Goal: Entertainment & Leisure: Consume media (video, audio)

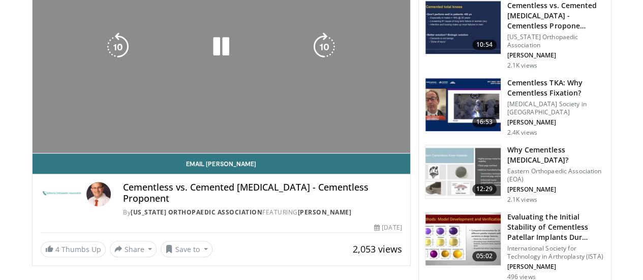
scroll to position [364, 0]
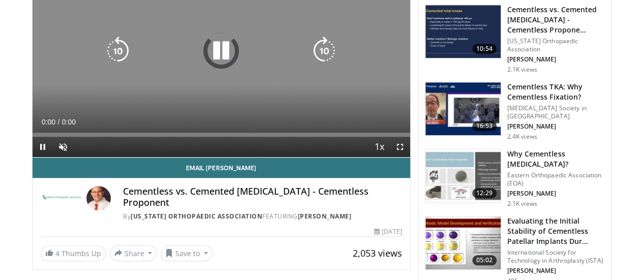
click at [226, 98] on div "10 seconds Tap to unmute" at bounding box center [222, 51] width 378 height 212
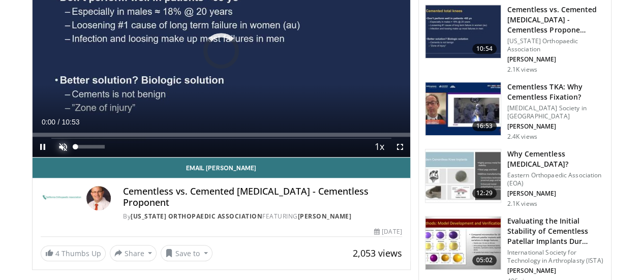
click at [53, 157] on span "Video Player" at bounding box center [63, 147] width 20 height 20
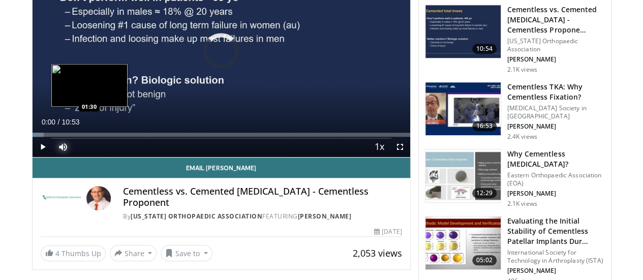
click at [64, 137] on div "Loaded : 3.05% 00:00 01:30" at bounding box center [222, 135] width 378 height 4
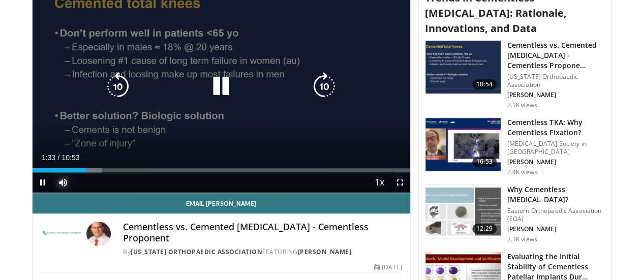
scroll to position [332, 0]
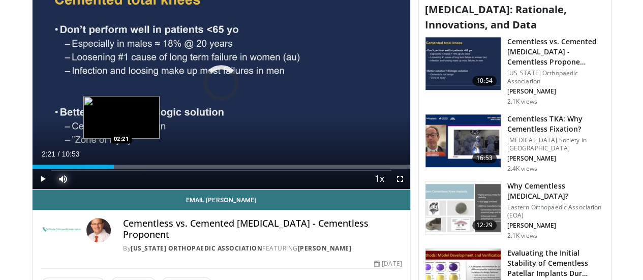
click at [96, 169] on div "Loaded : 19.91% 02:21 02:21" at bounding box center [222, 167] width 378 height 4
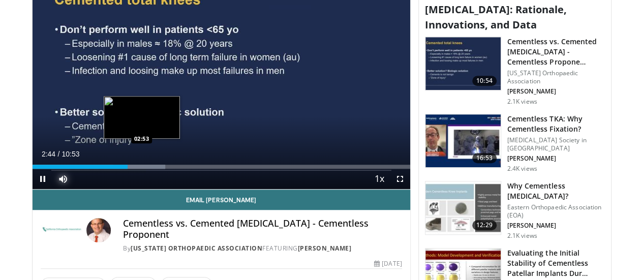
click at [116, 169] on div "Loaded : 35.16% 02:44 02:53" at bounding box center [222, 167] width 378 height 4
click at [122, 169] on div "Loaded : 35.16% 02:54 03:01" at bounding box center [222, 167] width 378 height 4
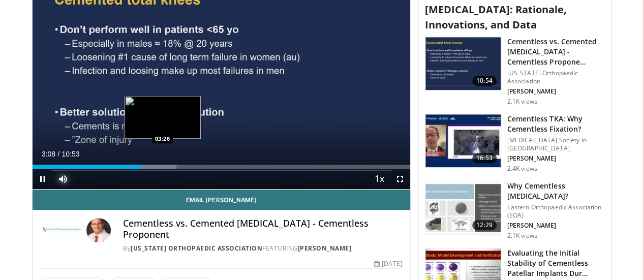
click at [137, 169] on div "Loaded : 38.22% 03:08 03:26" at bounding box center [222, 164] width 378 height 10
click at [145, 169] on div "Progress Bar" at bounding box center [158, 167] width 47 height 4
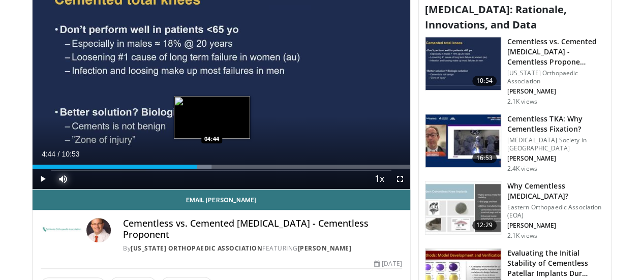
click at [186, 169] on div "04:44" at bounding box center [115, 167] width 165 height 4
click at [180, 169] on div "04:35" at bounding box center [113, 167] width 160 height 4
click at [175, 169] on div "Loaded : 51.98% 04:37 04:27" at bounding box center [222, 167] width 378 height 4
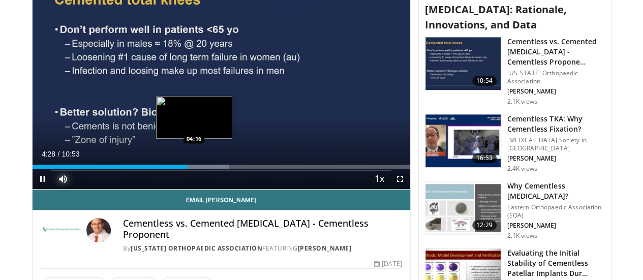
click at [168, 169] on div "Loaded : 51.98% 04:28 04:16" at bounding box center [222, 167] width 378 height 4
click at [159, 169] on div "04:18" at bounding box center [107, 167] width 149 height 4
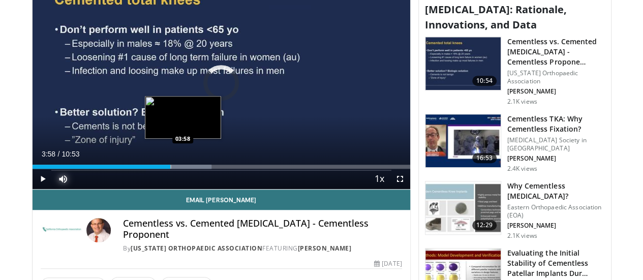
click at [157, 169] on div "Loaded : 47.39% 04:08 03:58" at bounding box center [222, 167] width 378 height 4
click at [147, 169] on div "03:59" at bounding box center [102, 167] width 139 height 4
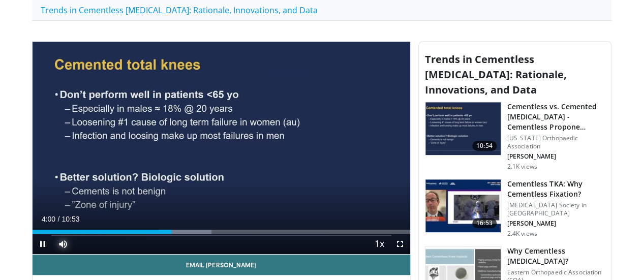
scroll to position [265, 0]
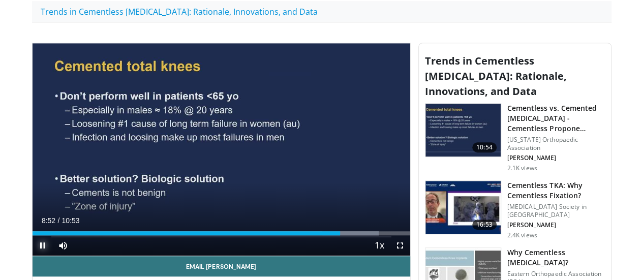
click at [33, 256] on span "Video Player" at bounding box center [43, 245] width 20 height 20
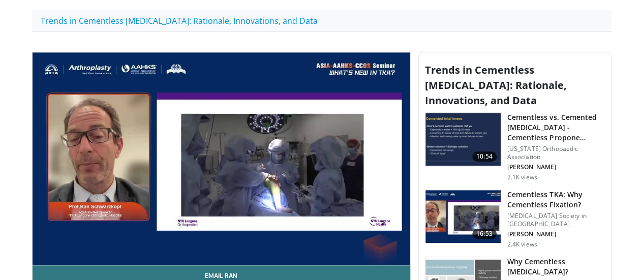
scroll to position [257, 0]
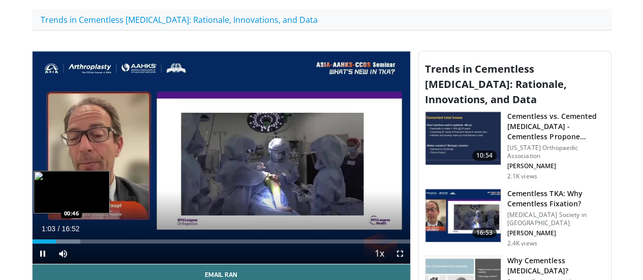
click at [33, 243] on div "01:03" at bounding box center [45, 241] width 24 height 4
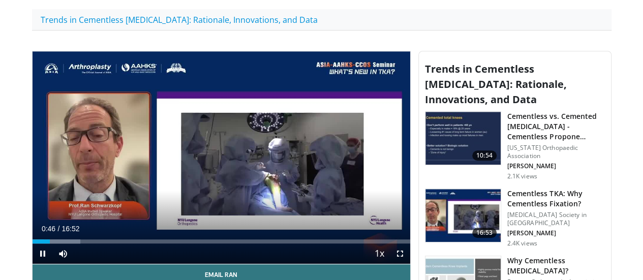
click at [33, 264] on video-js "**********" at bounding box center [222, 157] width 378 height 213
click at [33, 264] on span "Video Player" at bounding box center [43, 253] width 20 height 20
